Goal: Check status: Check status

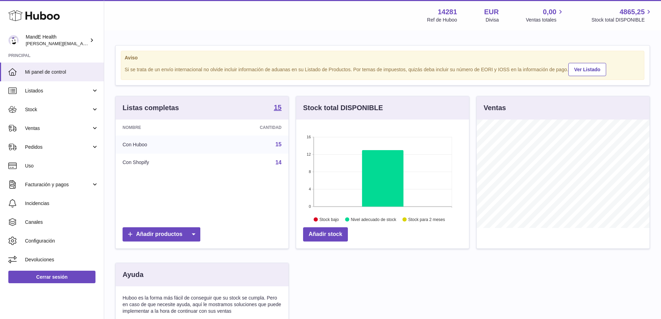
scroll to position [108, 173]
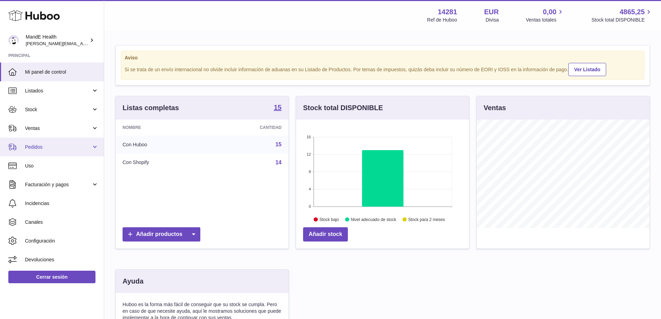
click at [38, 144] on span "Pedidos" at bounding box center [58, 147] width 66 height 7
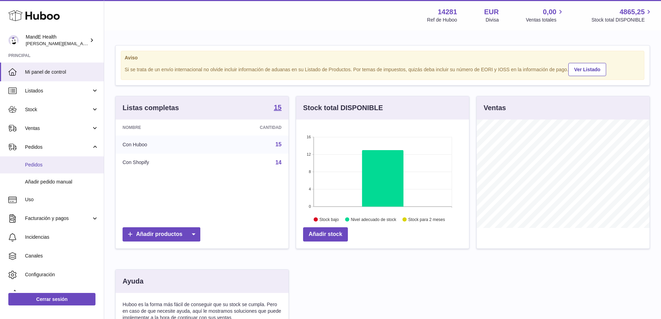
click at [40, 169] on link "Pedidos" at bounding box center [52, 164] width 104 height 17
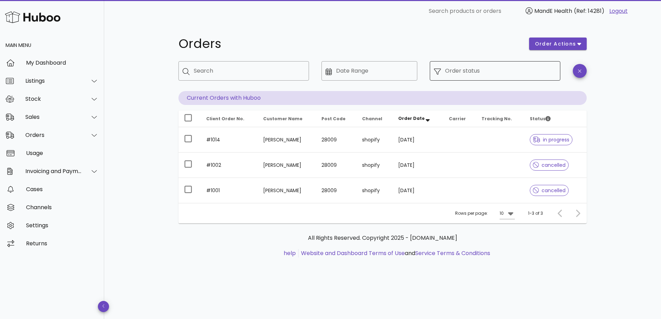
click at [481, 74] on input "Order status" at bounding box center [500, 70] width 111 height 11
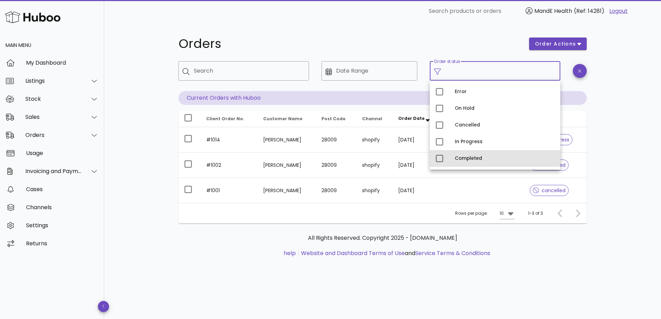
click at [462, 159] on div "Completed" at bounding box center [505, 159] width 100 height 6
type input "**********"
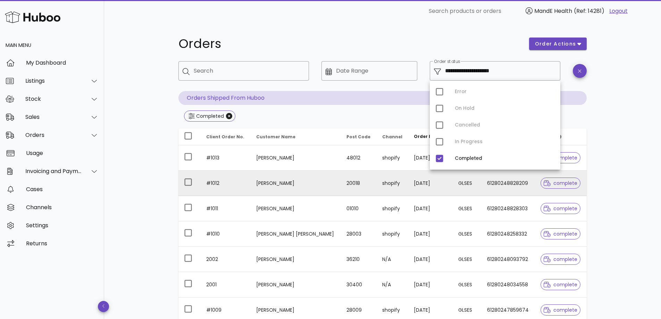
scroll to position [11, 0]
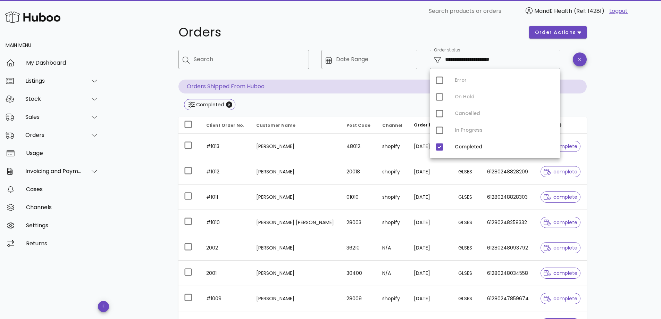
click at [617, 168] on div "**********" at bounding box center [382, 237] width 557 height 453
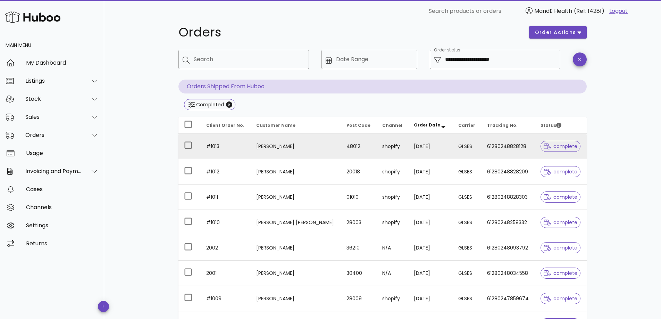
click at [552, 149] on span "complete" at bounding box center [561, 146] width 34 height 5
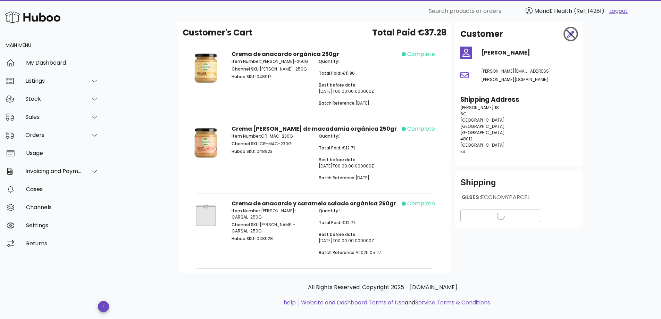
scroll to position [36, 0]
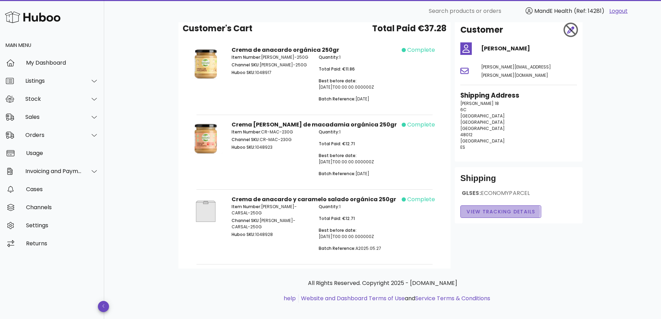
click at [506, 208] on span "View Tracking details" at bounding box center [500, 211] width 69 height 7
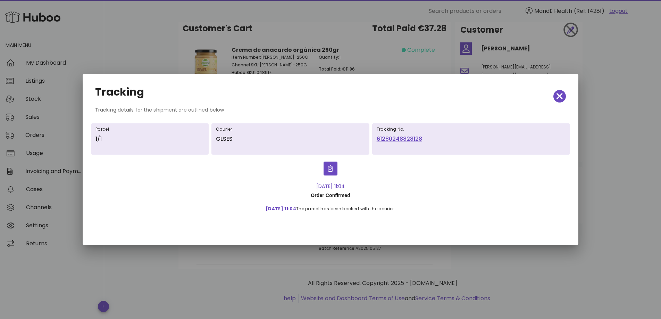
click at [405, 140] on link "61280248828128" at bounding box center [471, 139] width 189 height 8
click at [561, 98] on icon "button" at bounding box center [560, 96] width 6 height 6
